Goal: Information Seeking & Learning: Learn about a topic

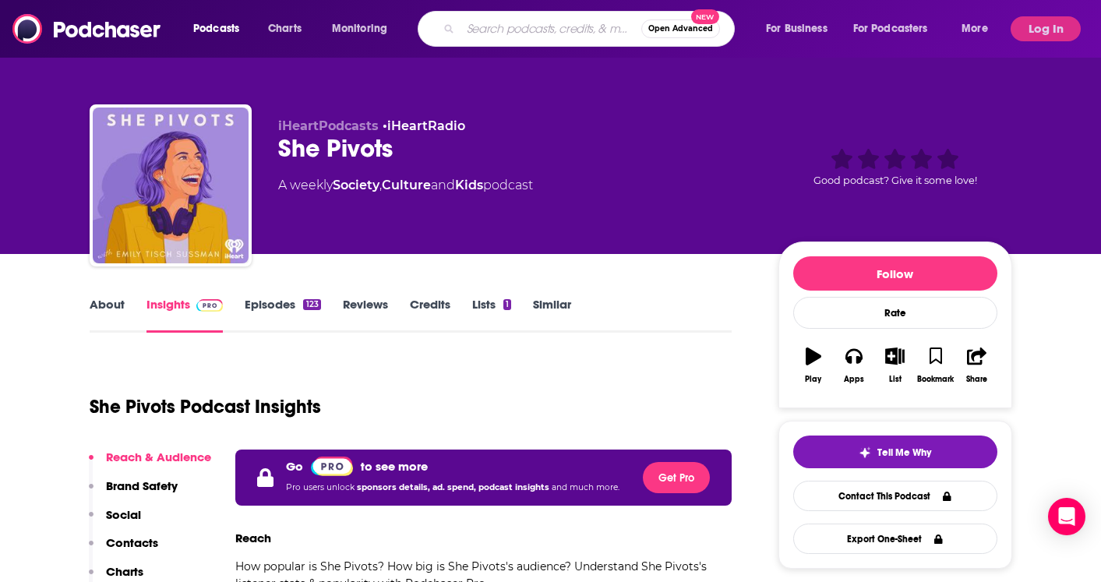
click at [498, 27] on input "Search podcasts, credits, & more..." at bounding box center [550, 28] width 181 height 25
paste input "Daebak Show"
type input "Daebak Show"
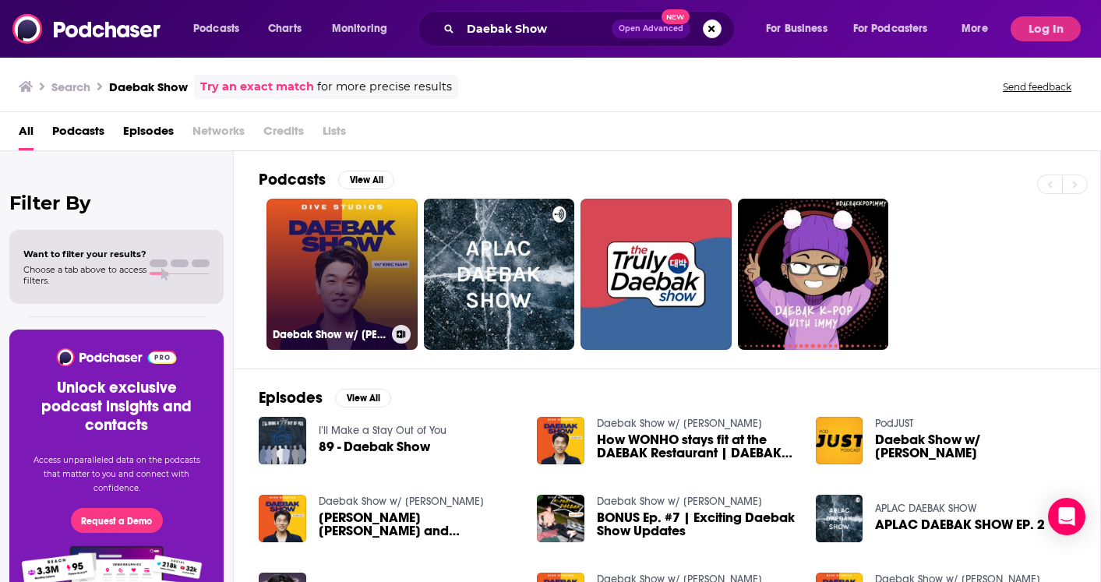
click at [305, 266] on link "Daebak Show w/ [PERSON_NAME]" at bounding box center [341, 274] width 151 height 151
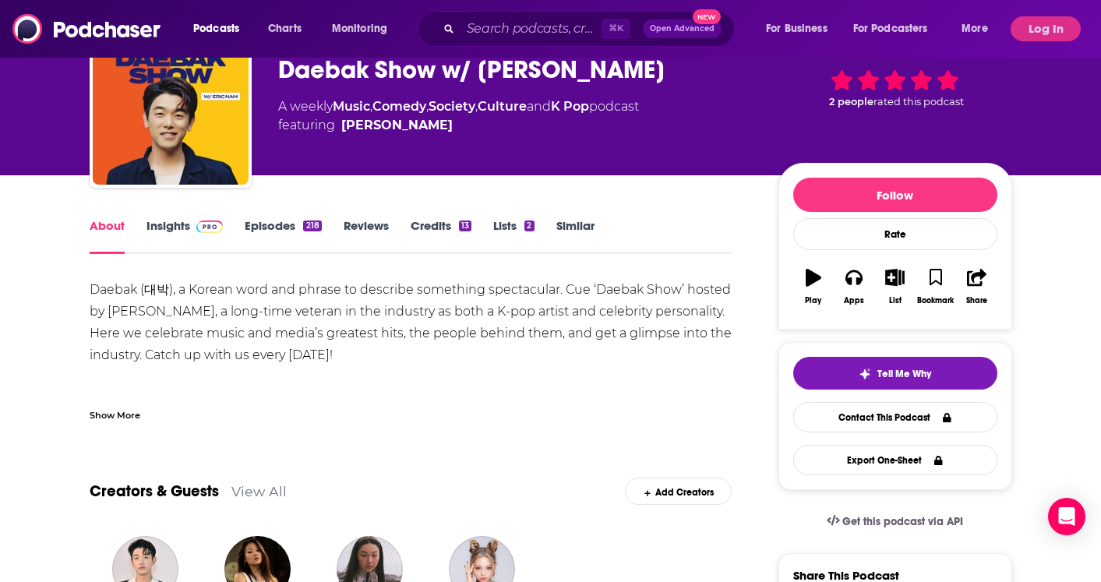
scroll to position [90, 0]
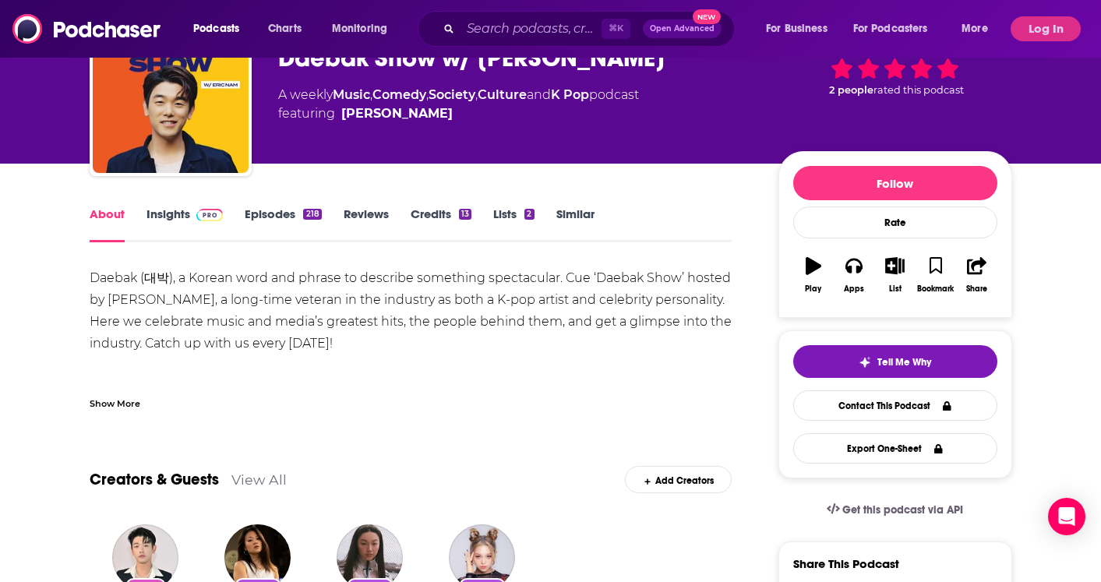
click at [172, 210] on link "Insights" at bounding box center [184, 224] width 77 height 36
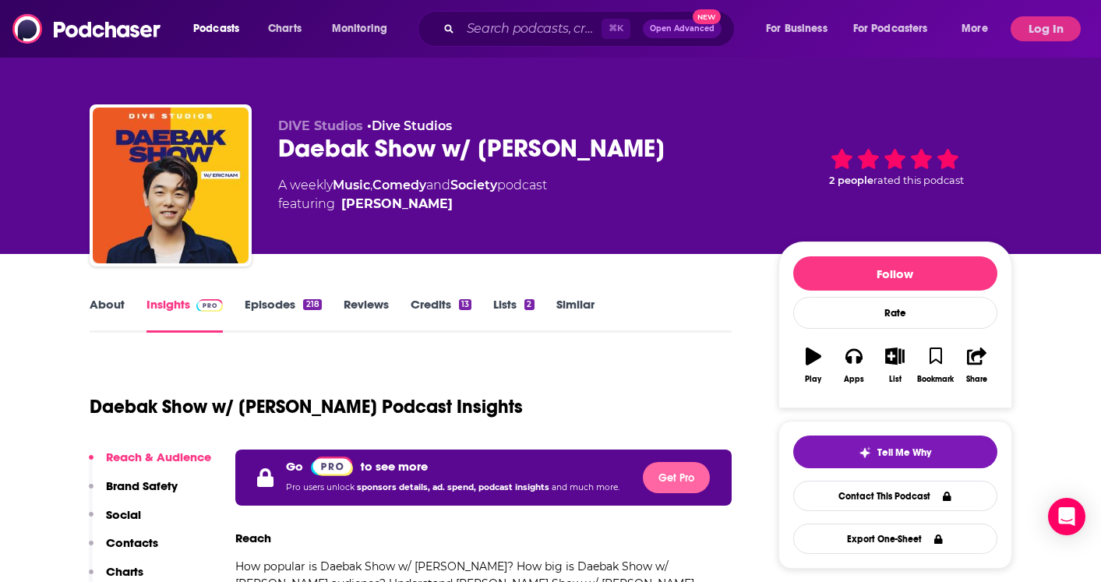
click at [672, 471] on button "Get Pro" at bounding box center [676, 477] width 67 height 31
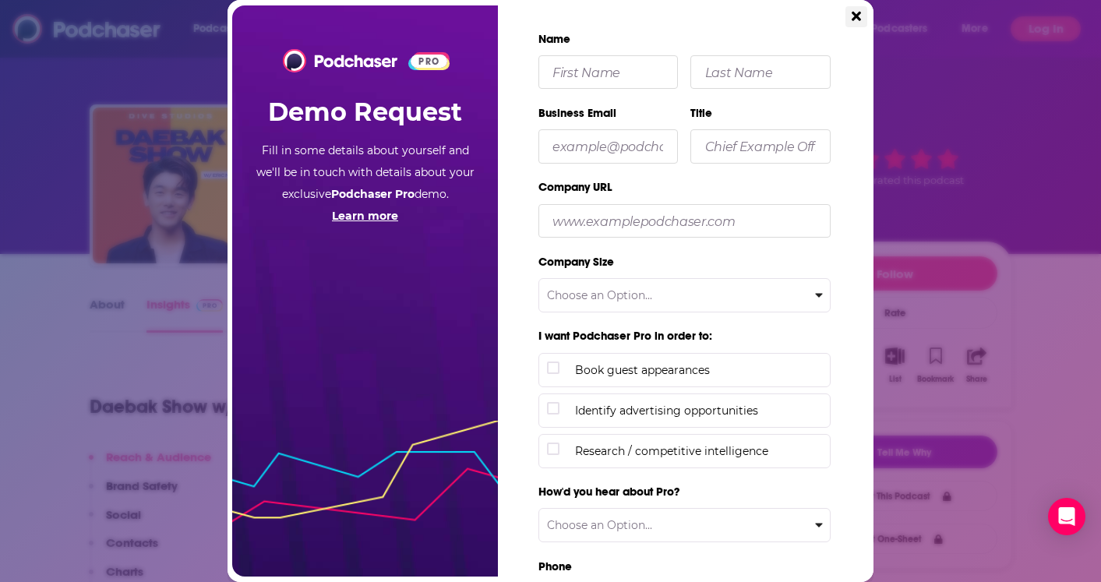
click at [847, 16] on button "Close" at bounding box center [856, 16] width 22 height 21
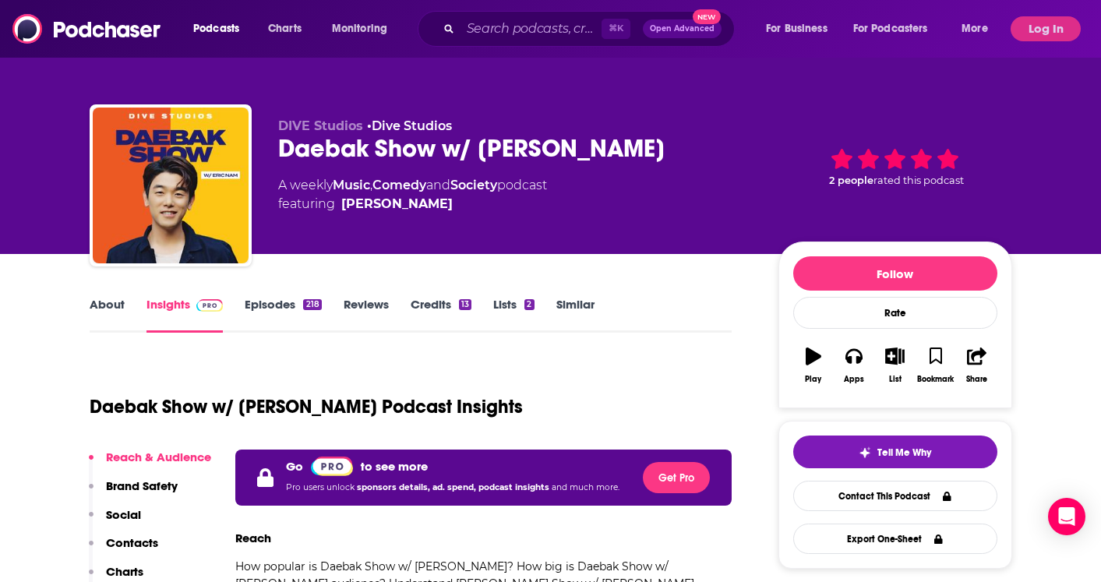
click at [1051, 37] on button "Log In" at bounding box center [1045, 28] width 70 height 25
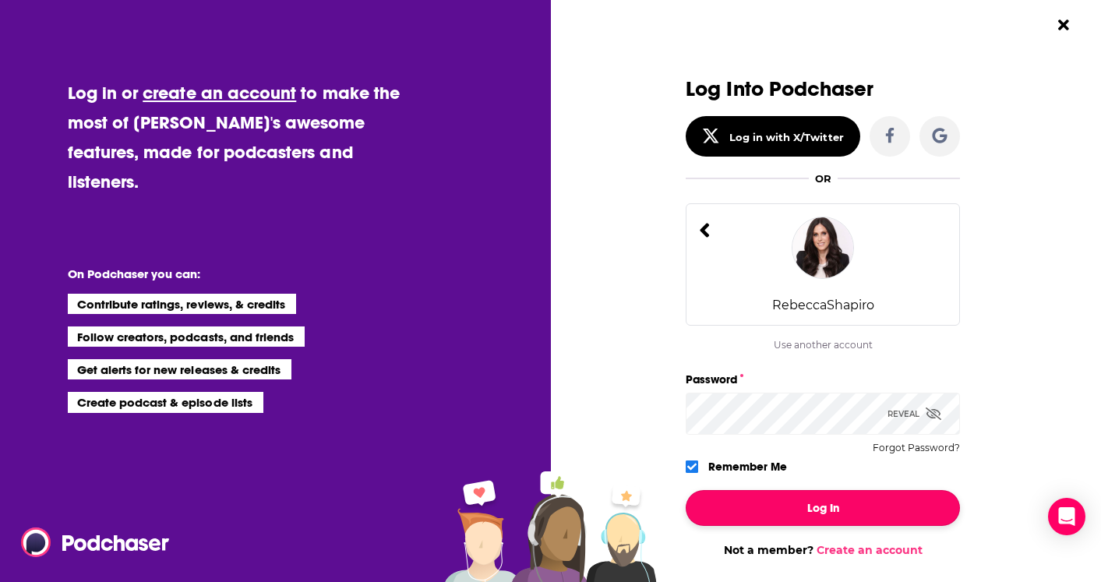
click at [785, 508] on button "Log In" at bounding box center [823, 508] width 274 height 36
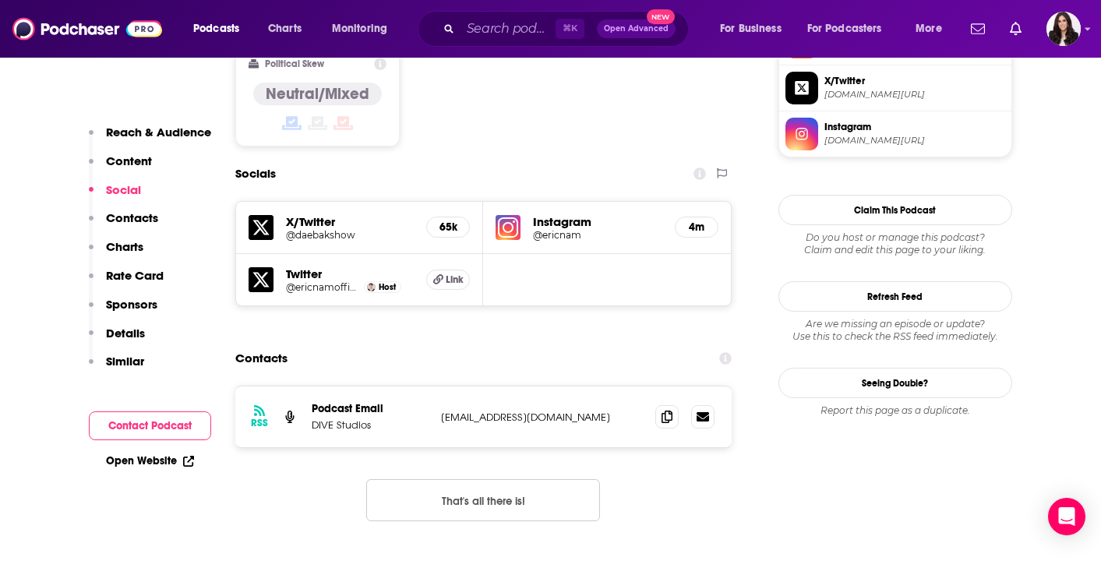
scroll to position [1351, 0]
